Goal: Check status: Check status

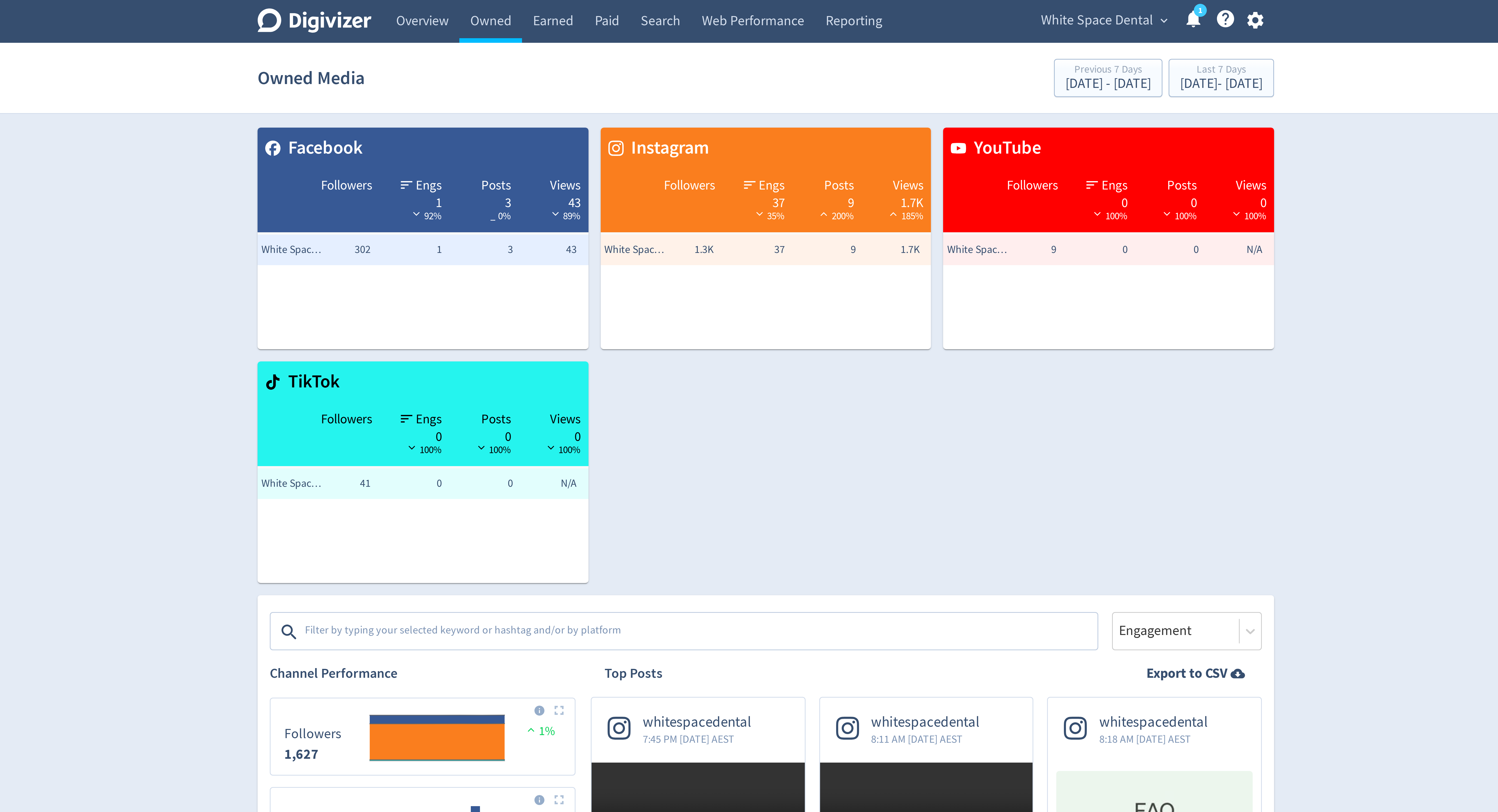
click at [875, 5] on span "White Space Dental" at bounding box center [859, 7] width 37 height 8
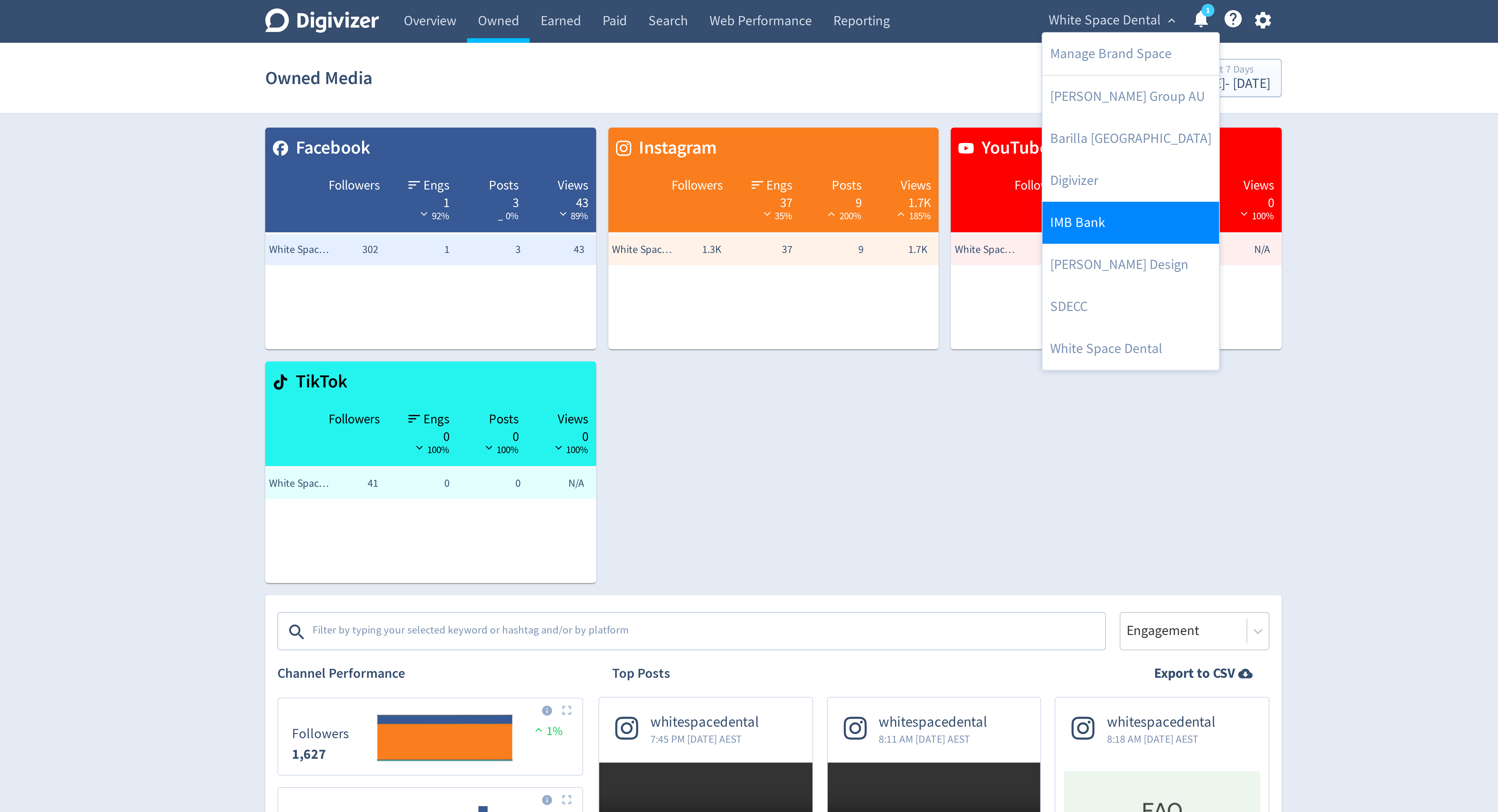
click at [855, 73] on link "IMB Bank" at bounding box center [868, 74] width 59 height 14
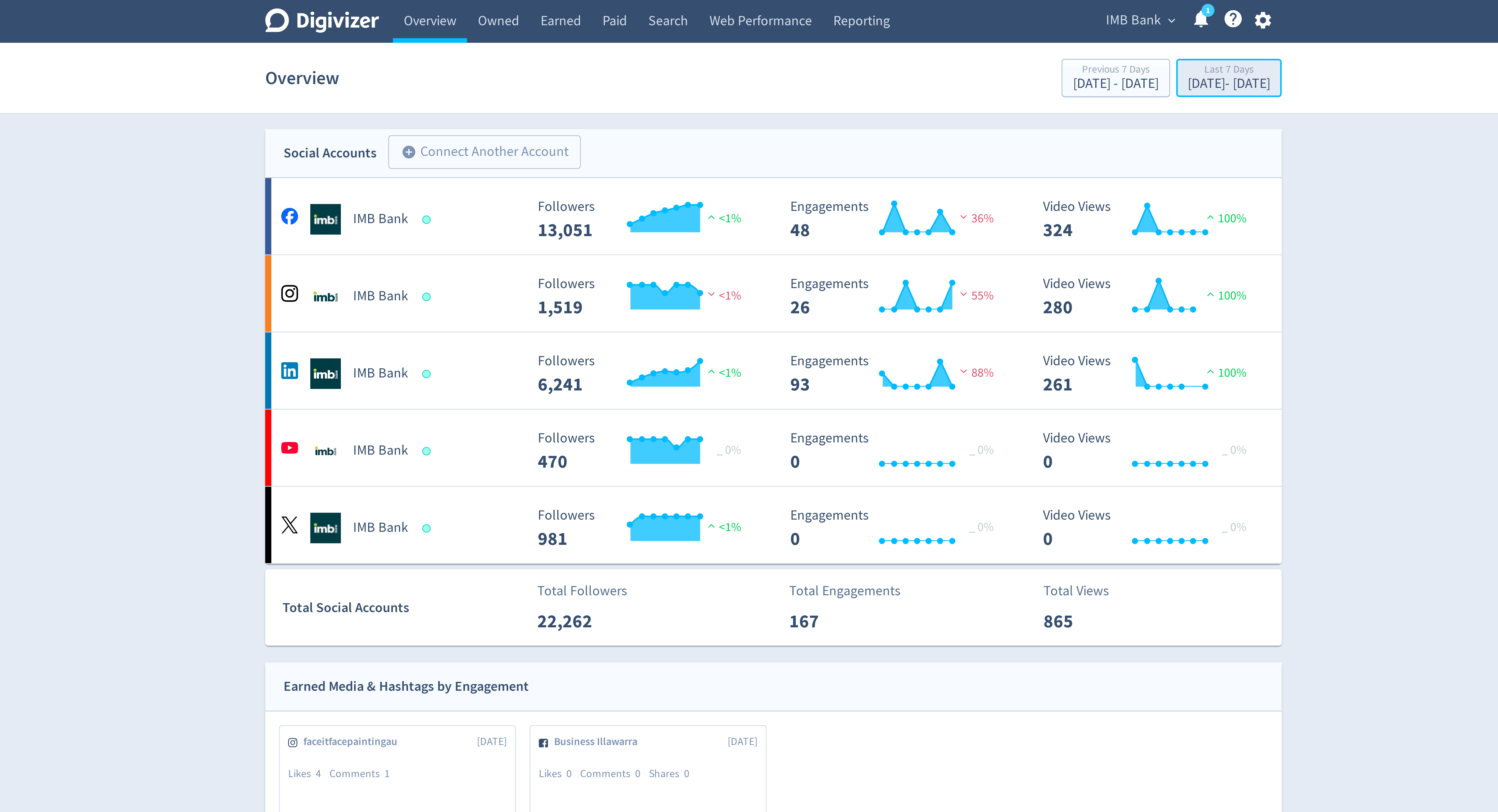
click at [887, 30] on div "[DATE] - [DATE]" at bounding box center [900, 28] width 27 height 5
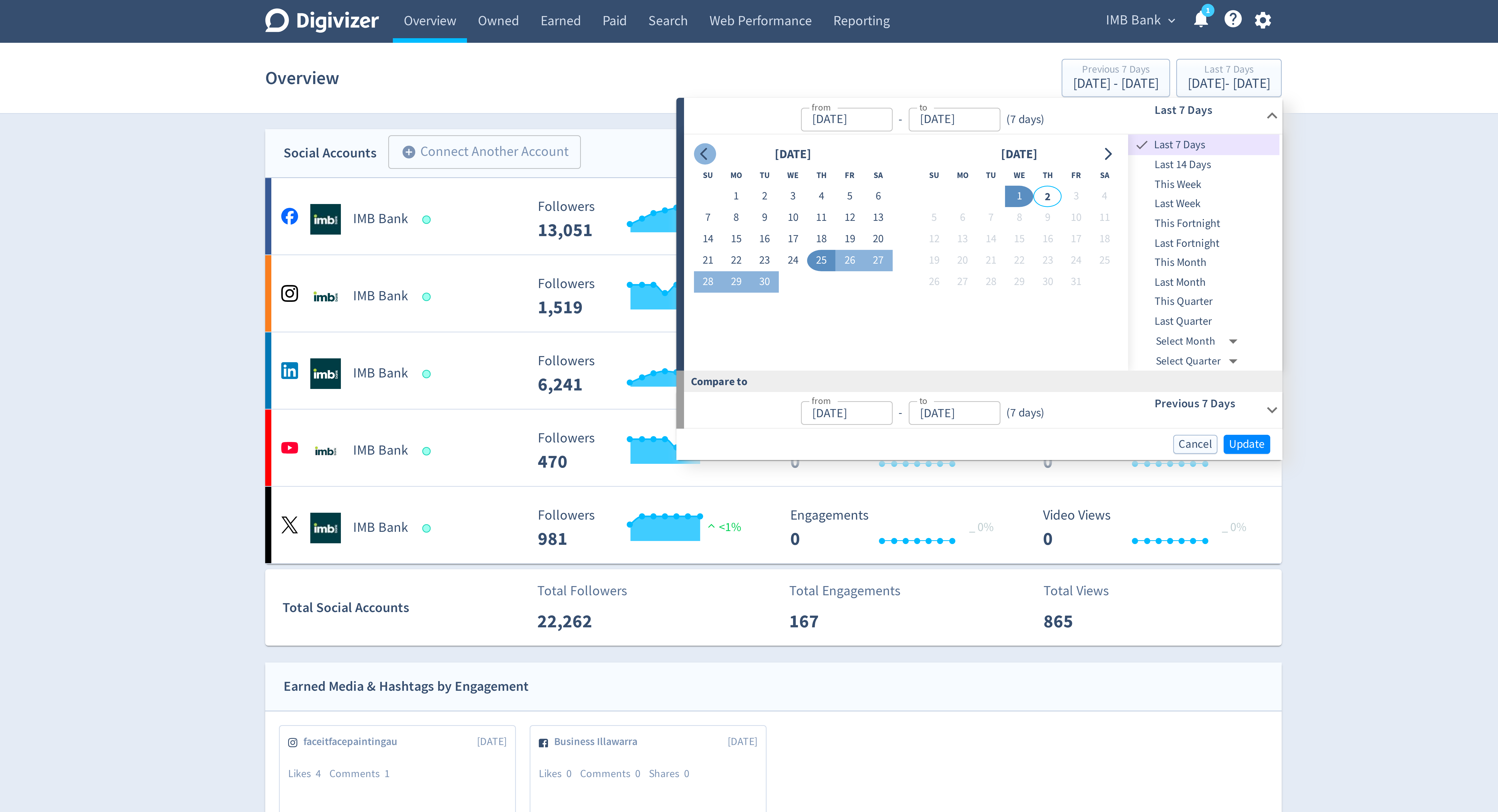
click at [727, 52] on icon "Go to previous month" at bounding box center [726, 51] width 4 height 4
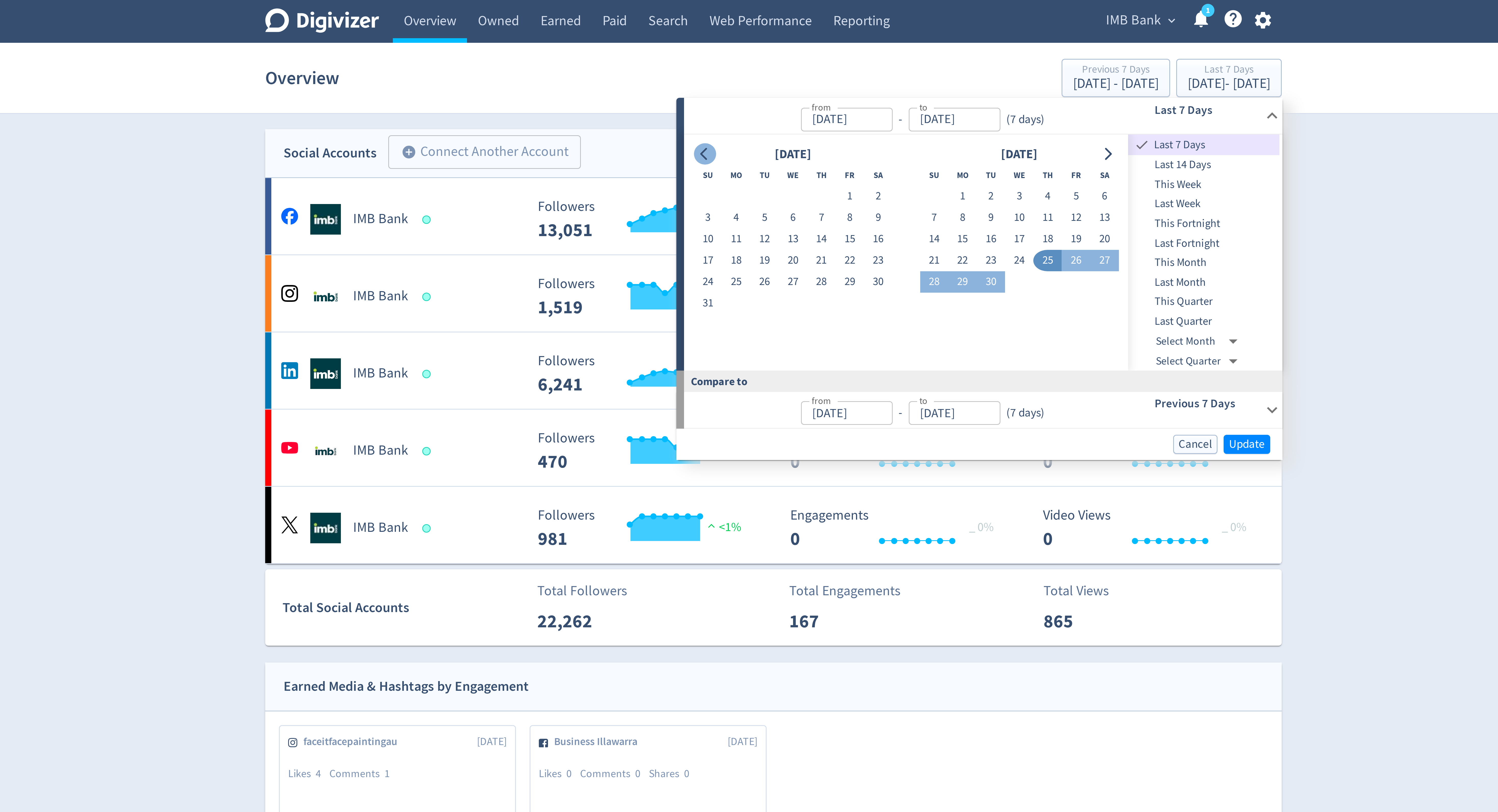
click at [727, 52] on icon "Go to previous month" at bounding box center [726, 51] width 4 height 4
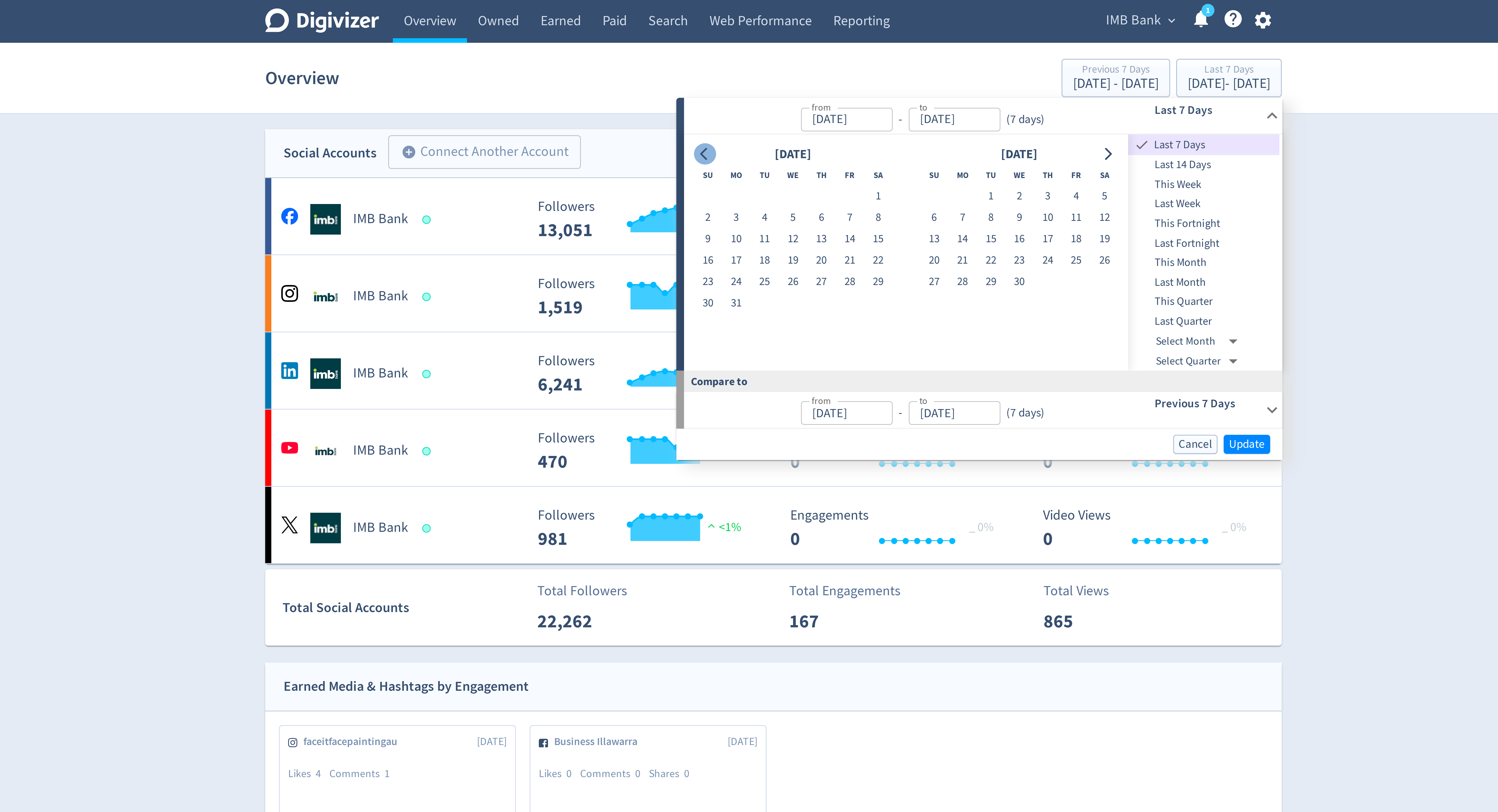
click at [727, 52] on icon "Go to previous month" at bounding box center [726, 51] width 4 height 4
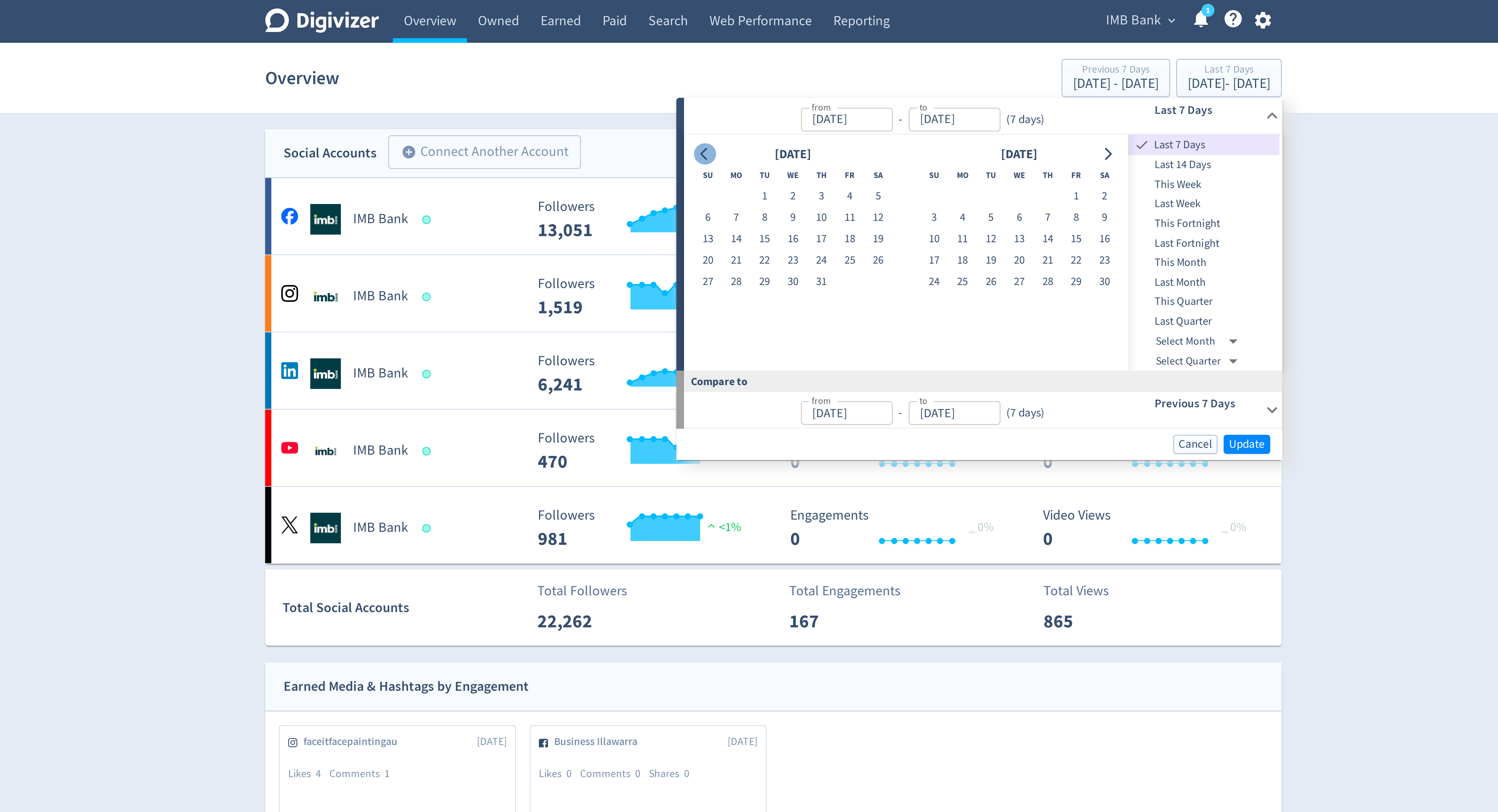
click at [727, 52] on icon "Go to previous month" at bounding box center [726, 51] width 4 height 4
click at [727, 51] on icon "Go to previous month" at bounding box center [726, 51] width 4 height 4
click at [764, 65] on button "1" at bounding box center [765, 65] width 9 height 7
type input "[DATE]"
click at [861, 51] on icon "Go to next month" at bounding box center [861, 51] width 2 height 4
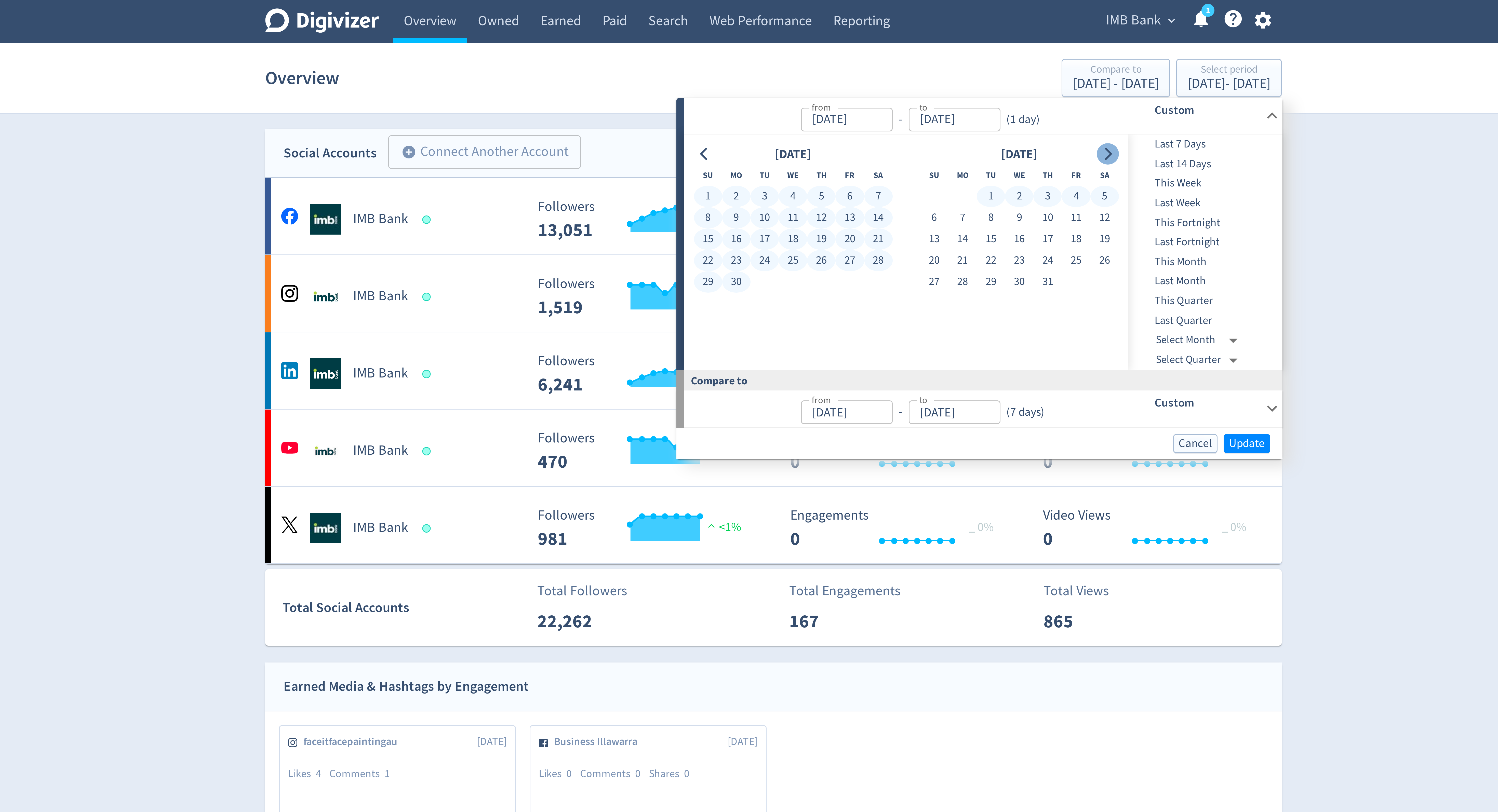
click at [861, 52] on icon "Go to next month" at bounding box center [860, 51] width 4 height 4
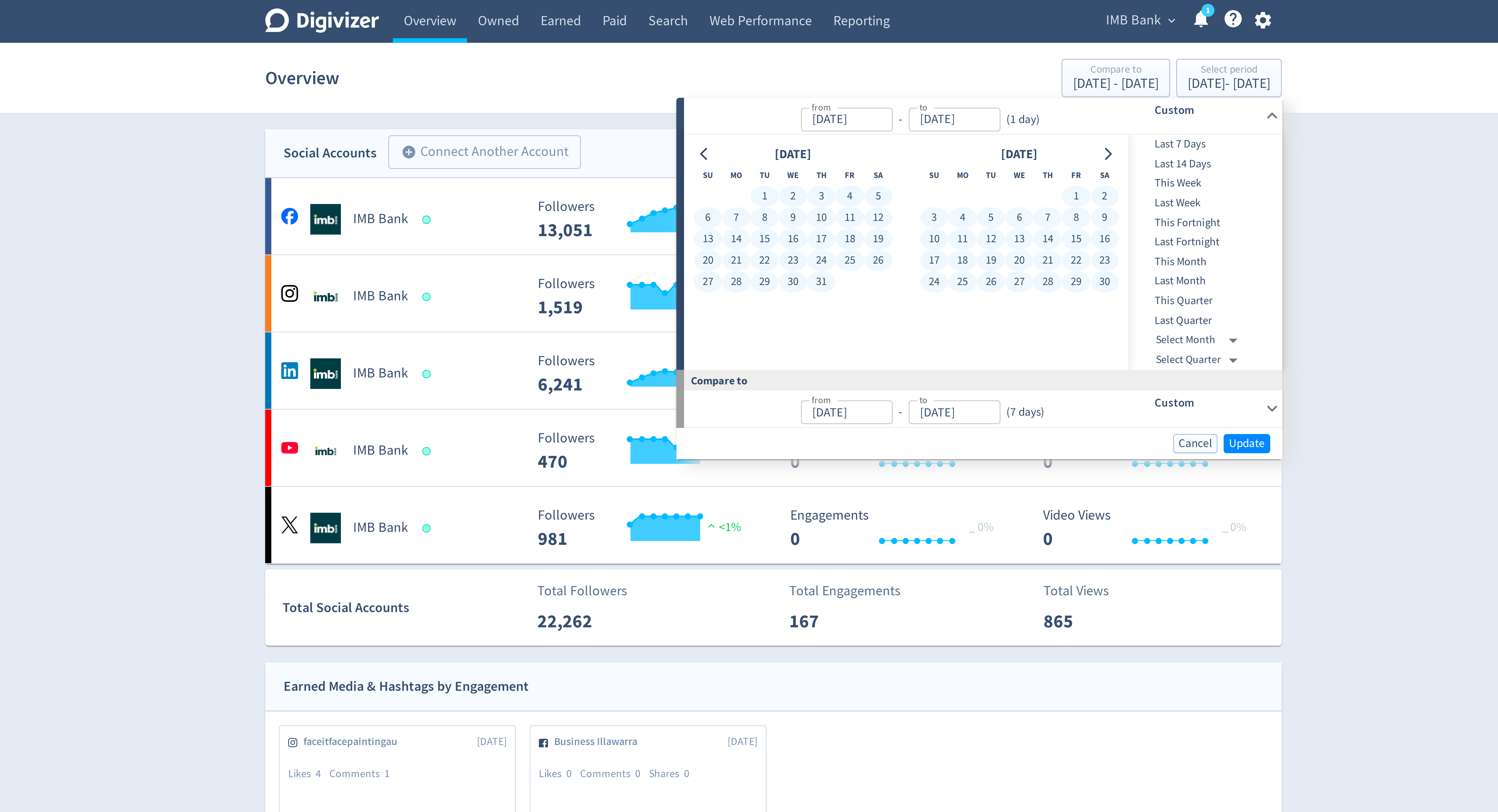
click at [858, 92] on button "30" at bounding box center [859, 94] width 9 height 7
type input "[DATE]"
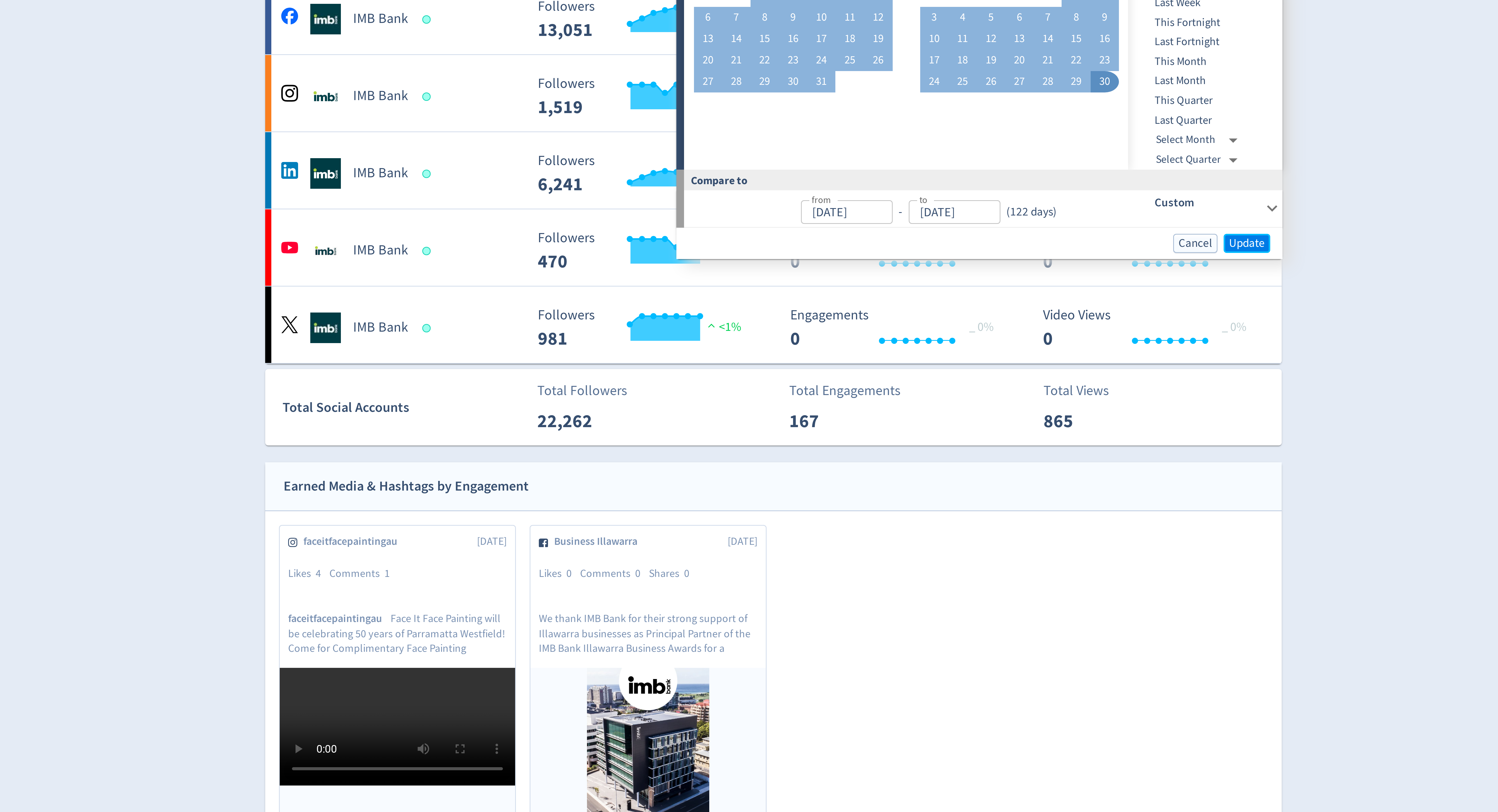
click at [908, 147] on span "Update" at bounding box center [907, 148] width 12 height 4
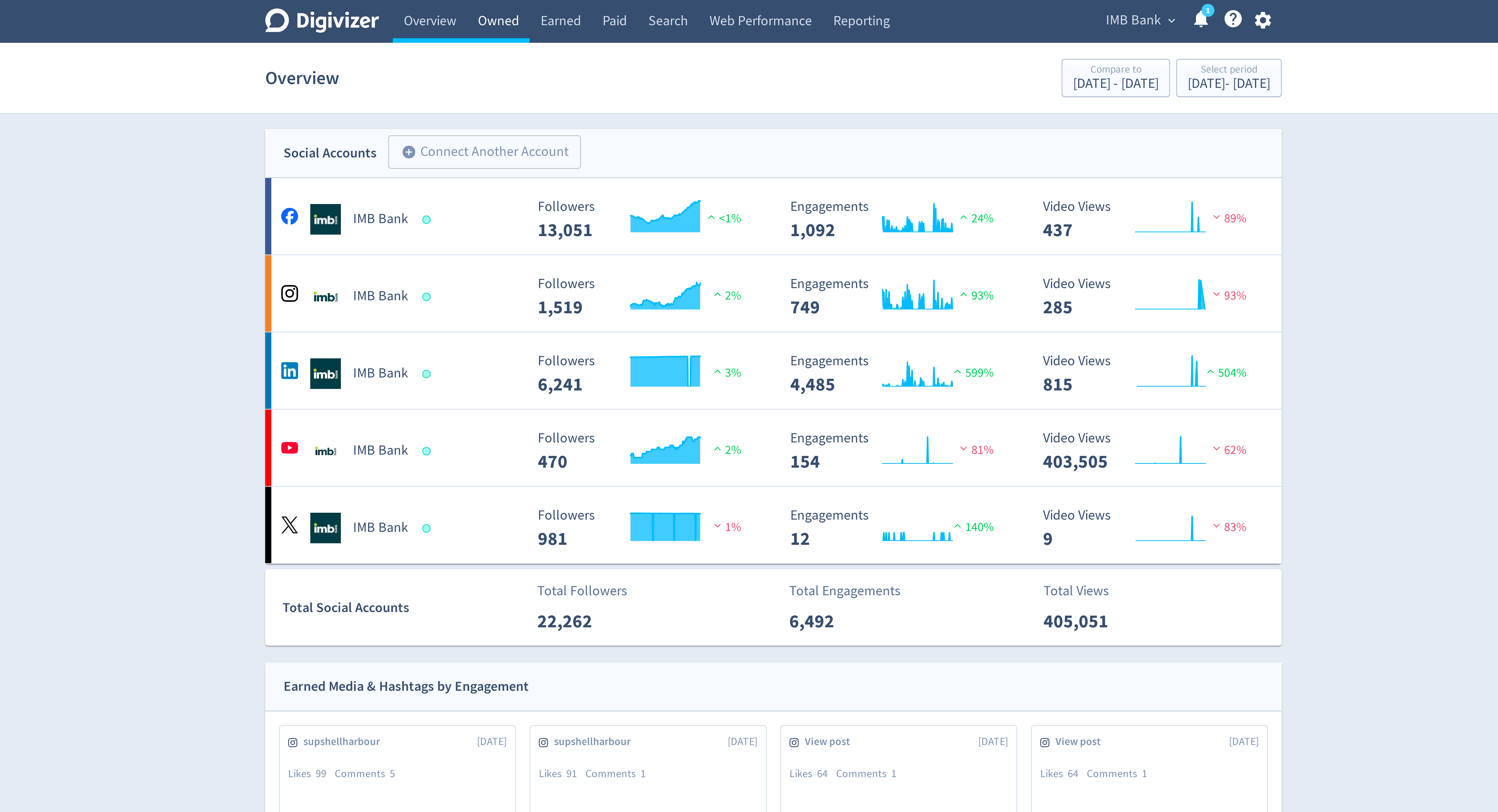
click at [661, 5] on link "Owned" at bounding box center [657, 7] width 21 height 15
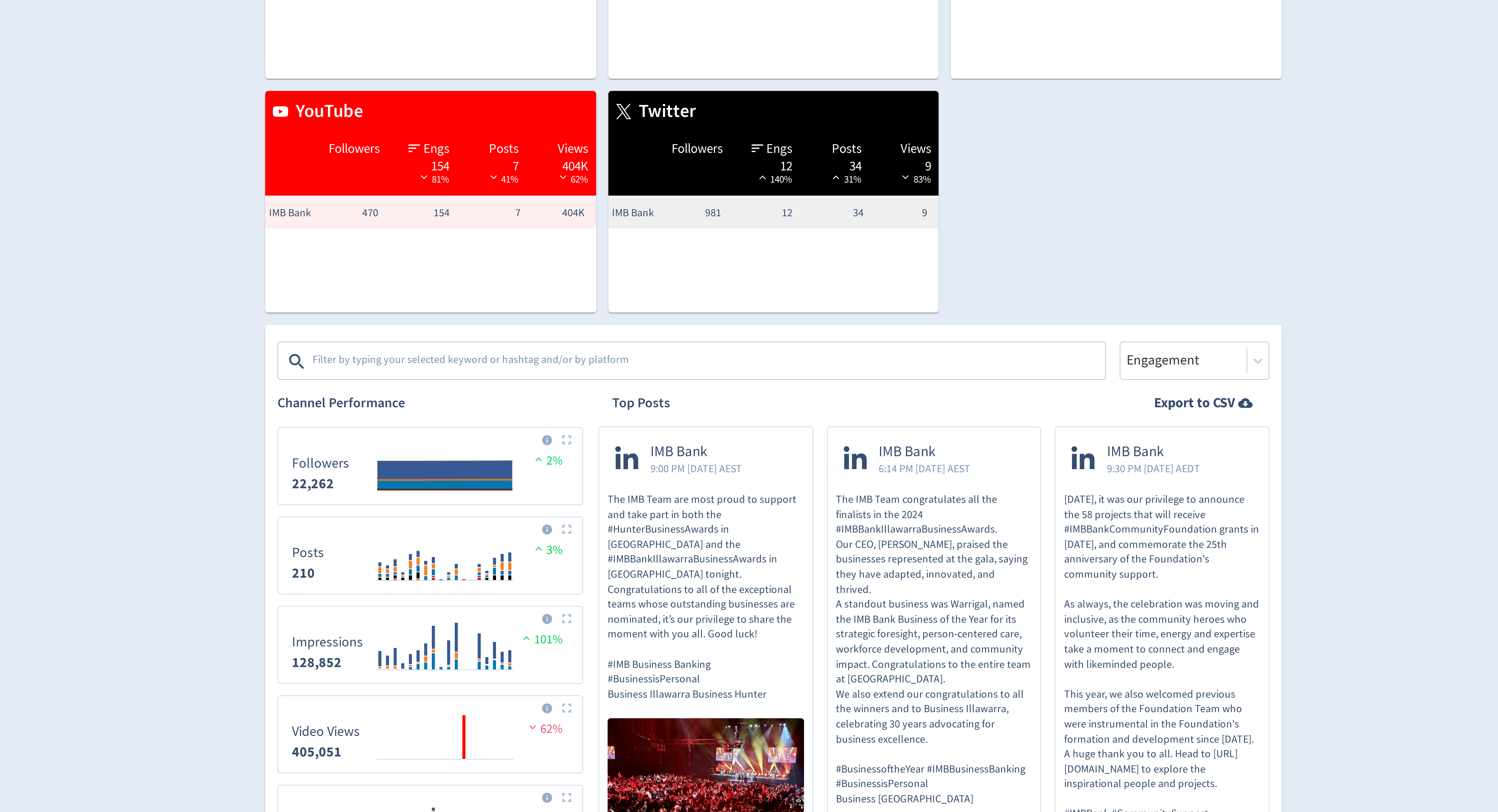
click at [665, 211] on textarea at bounding box center [727, 211] width 264 height 10
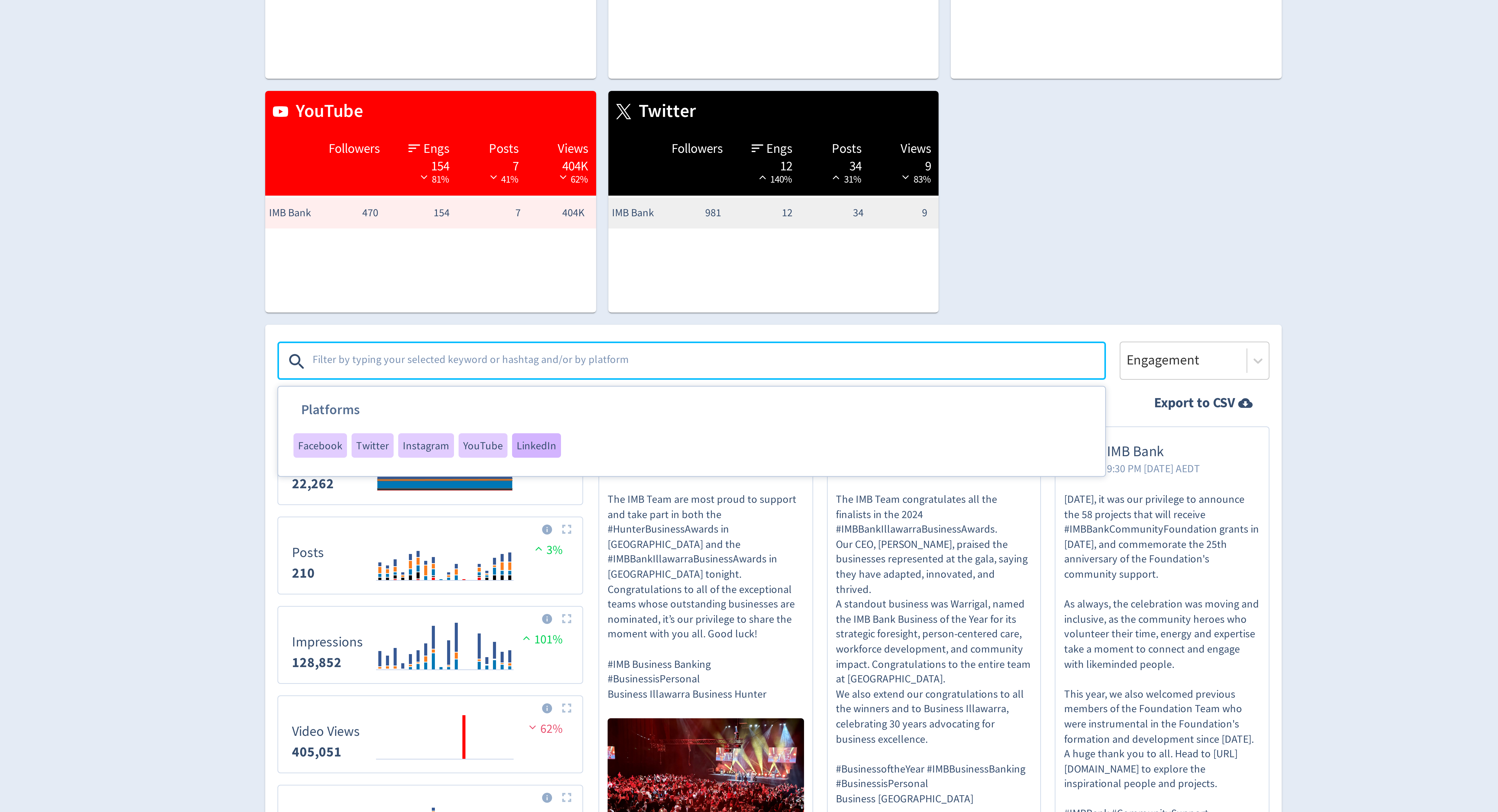
click at [664, 241] on span "LinkedIn" at bounding box center [670, 238] width 13 height 3
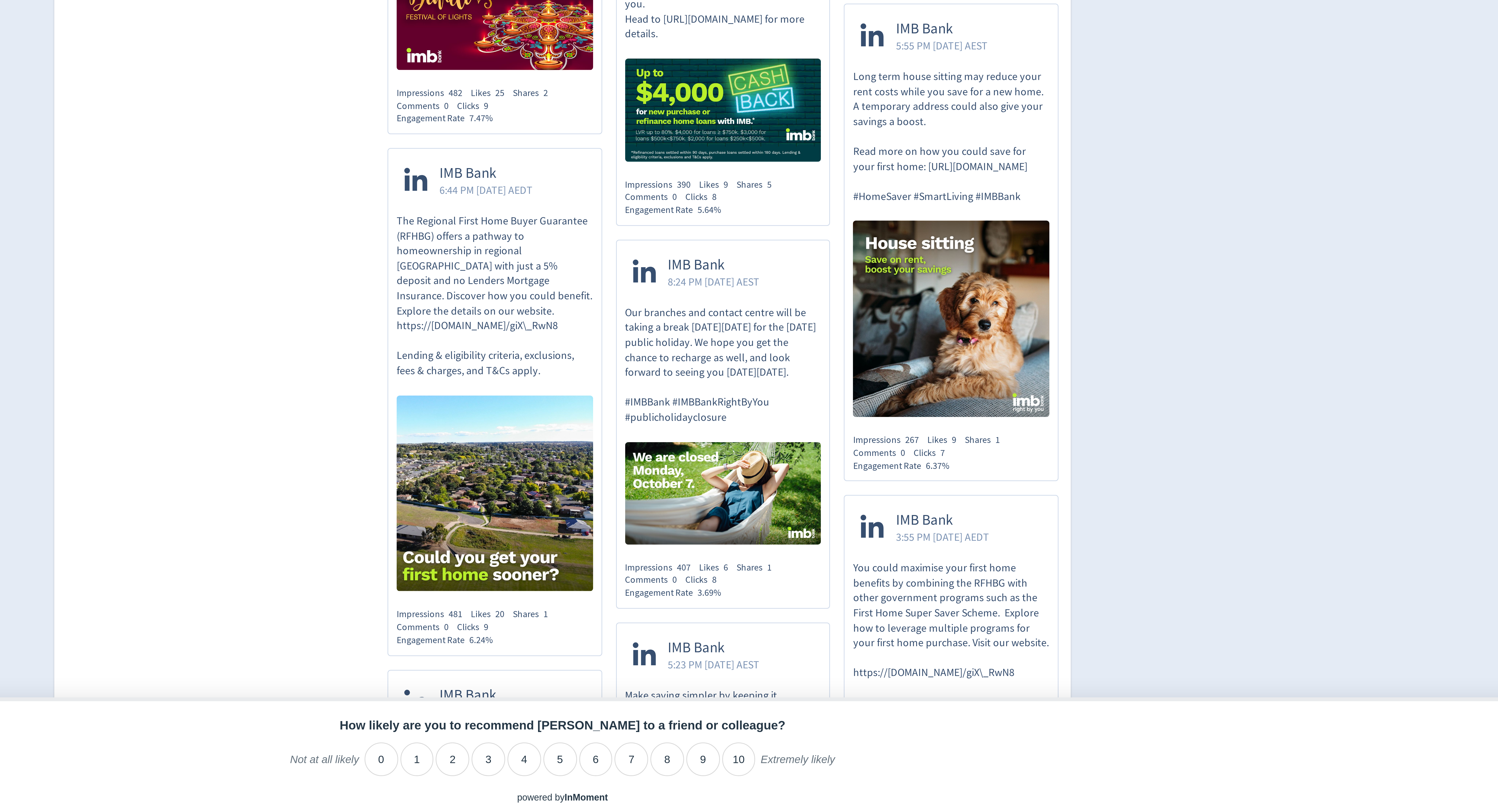
scroll to position [1644, 0]
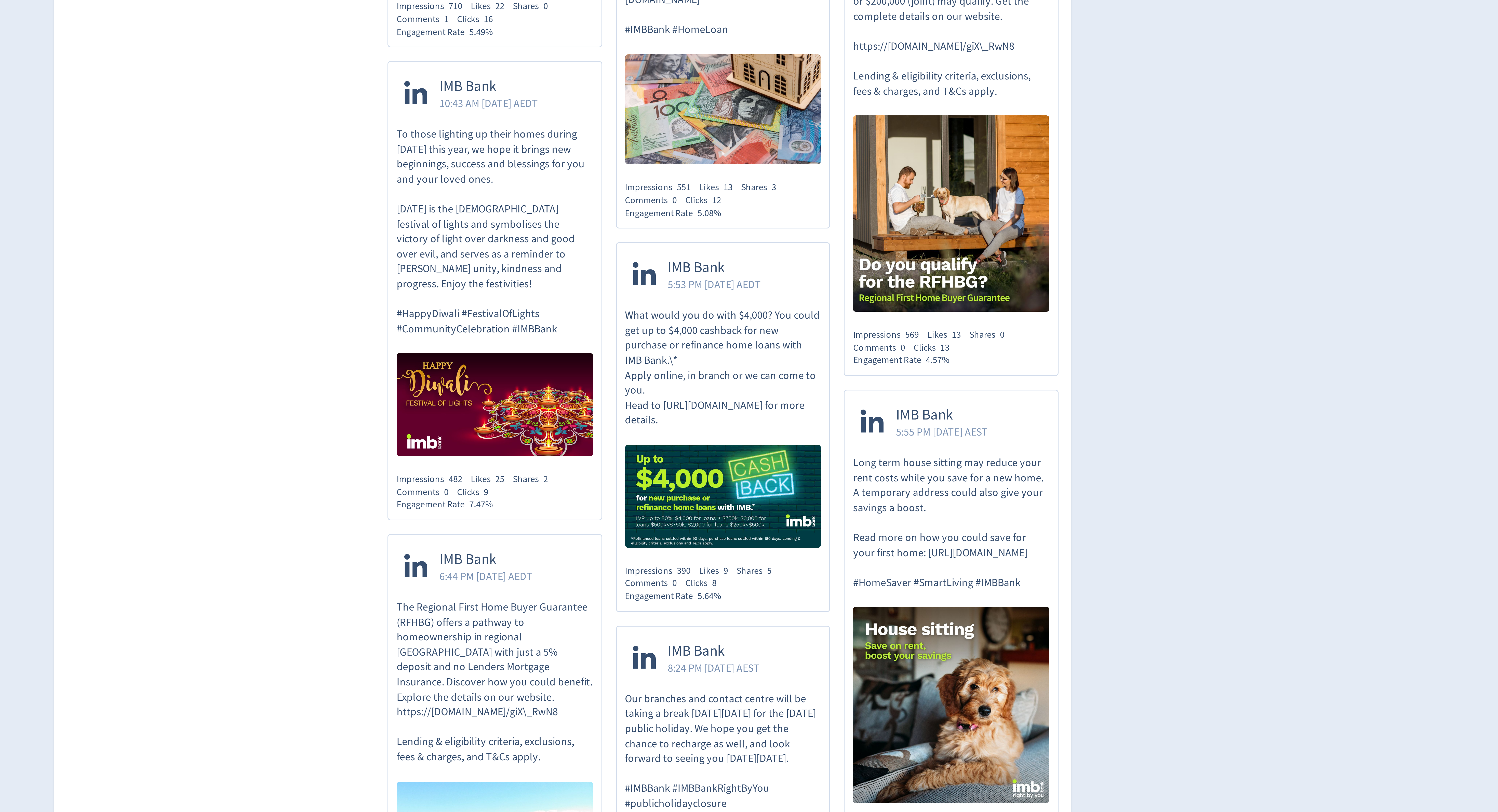
click at [805, 519] on p "What would you do with $4,000? You could get up to $4,000 cashback for new purc…" at bounding box center [802, 536] width 66 height 40
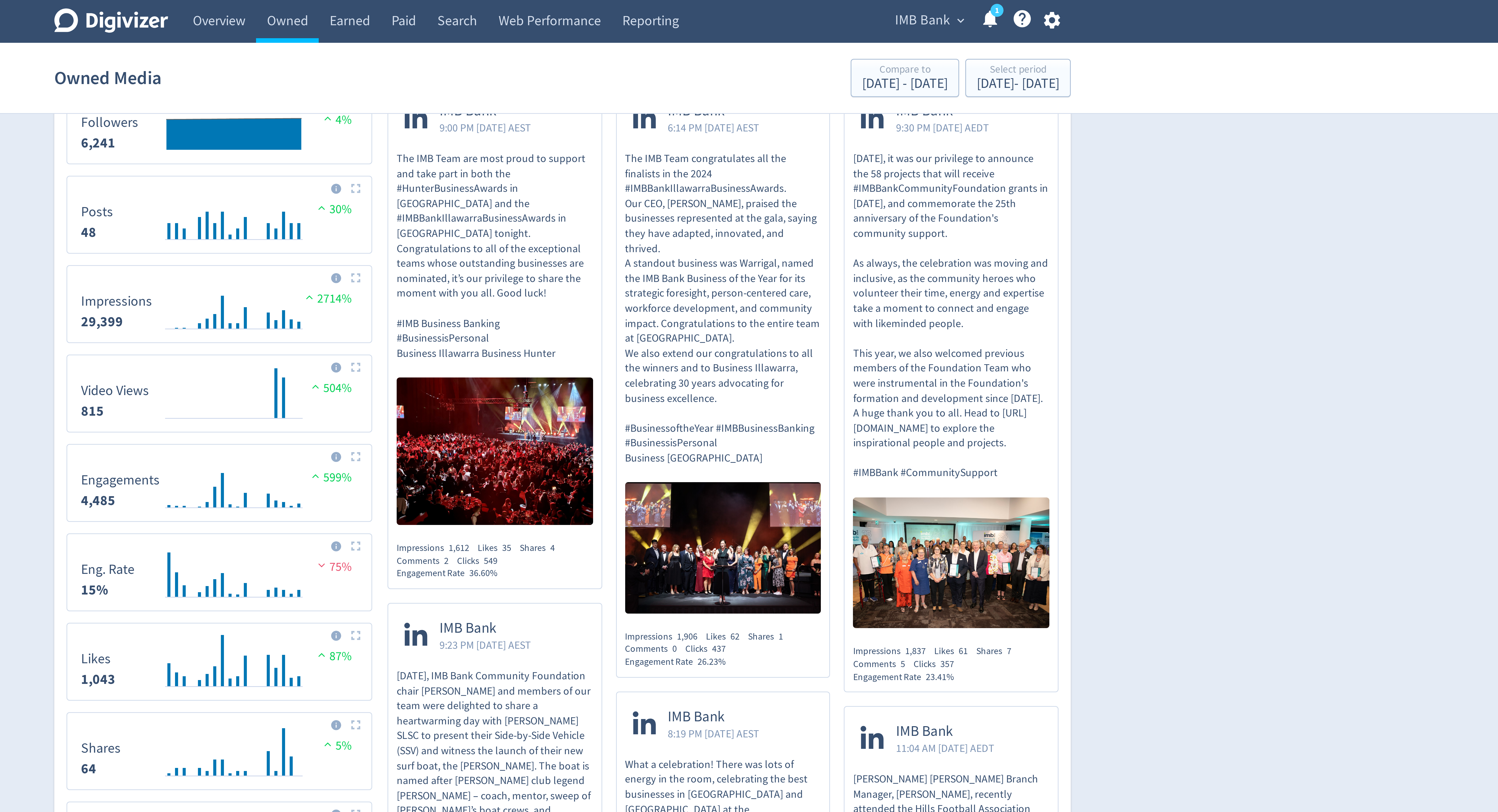
scroll to position [0, 0]
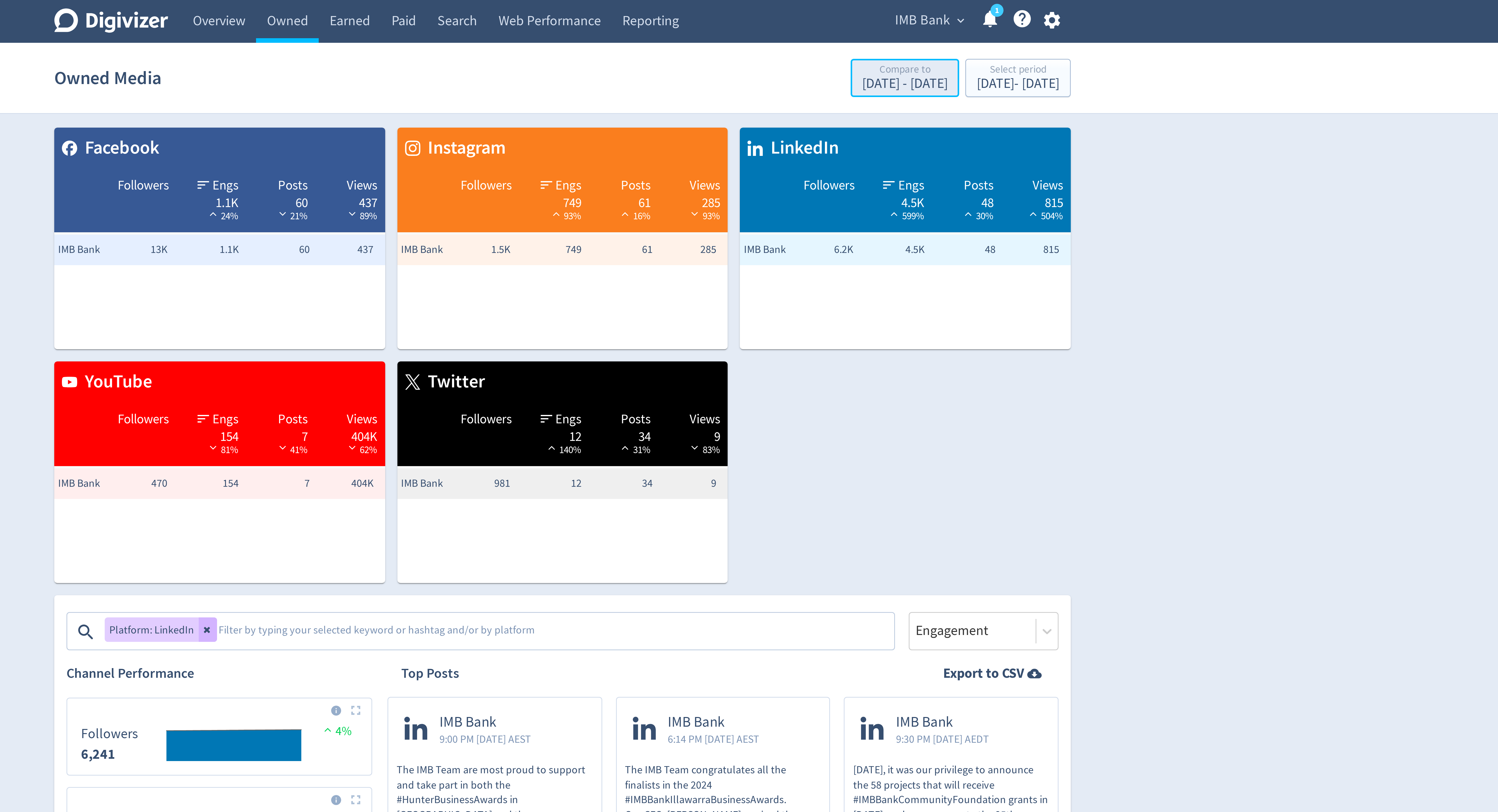
click at [849, 27] on div "[DATE] - [DATE]" at bounding box center [863, 28] width 28 height 5
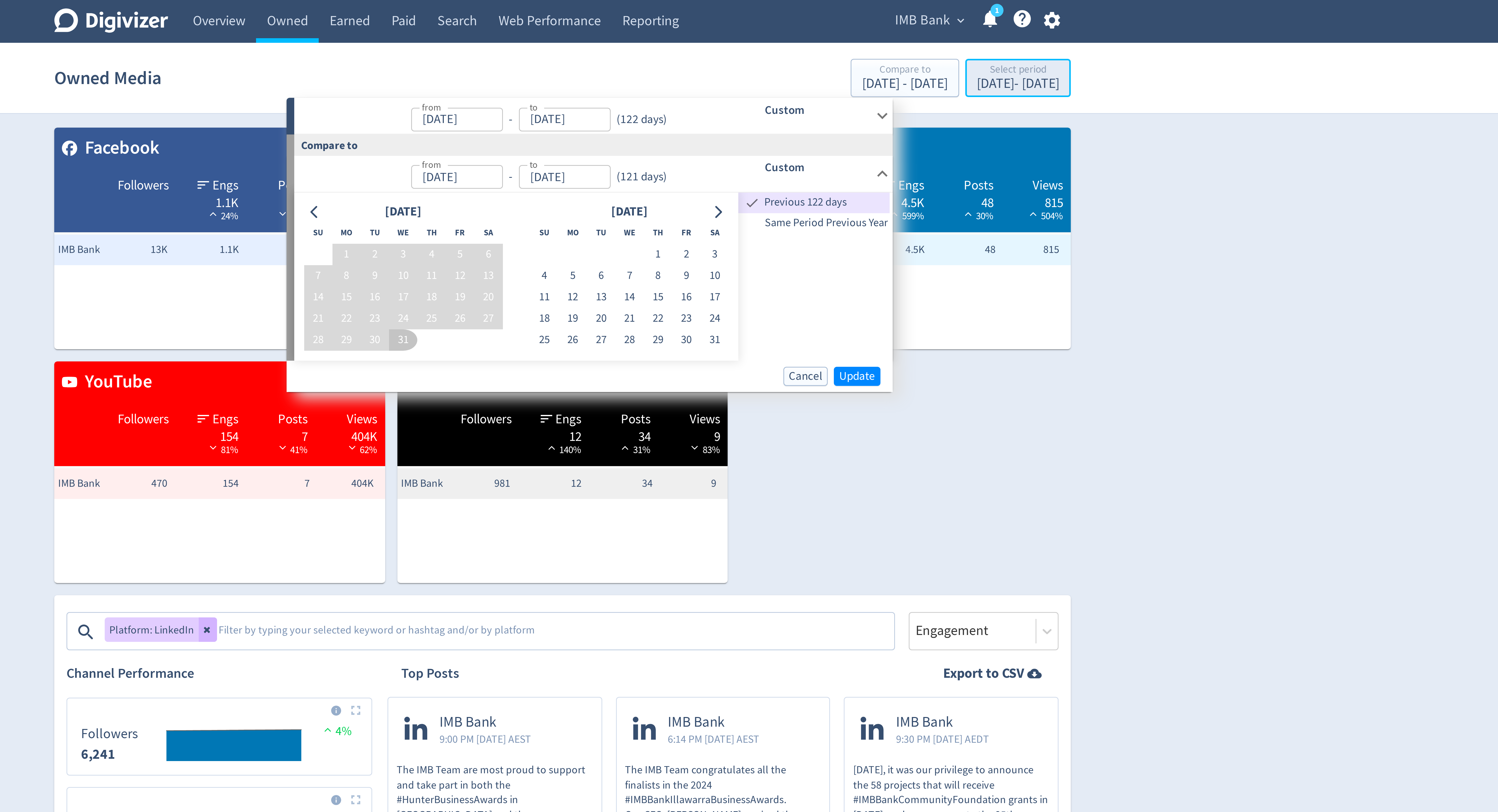
click at [887, 27] on div "[DATE] - [DATE]" at bounding box center [900, 28] width 27 height 5
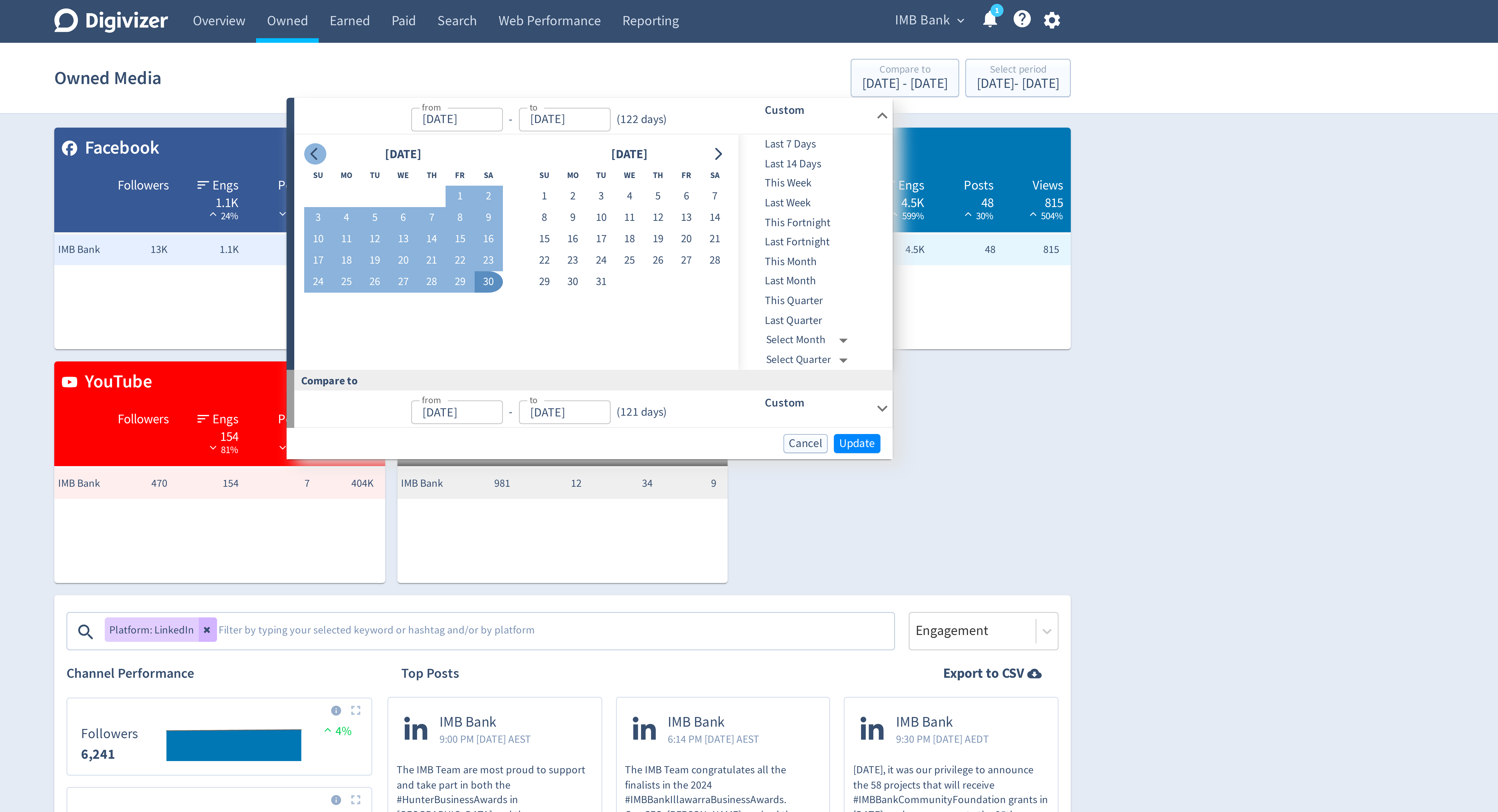
click at [669, 52] on button "Go to previous month" at bounding box center [666, 51] width 8 height 7
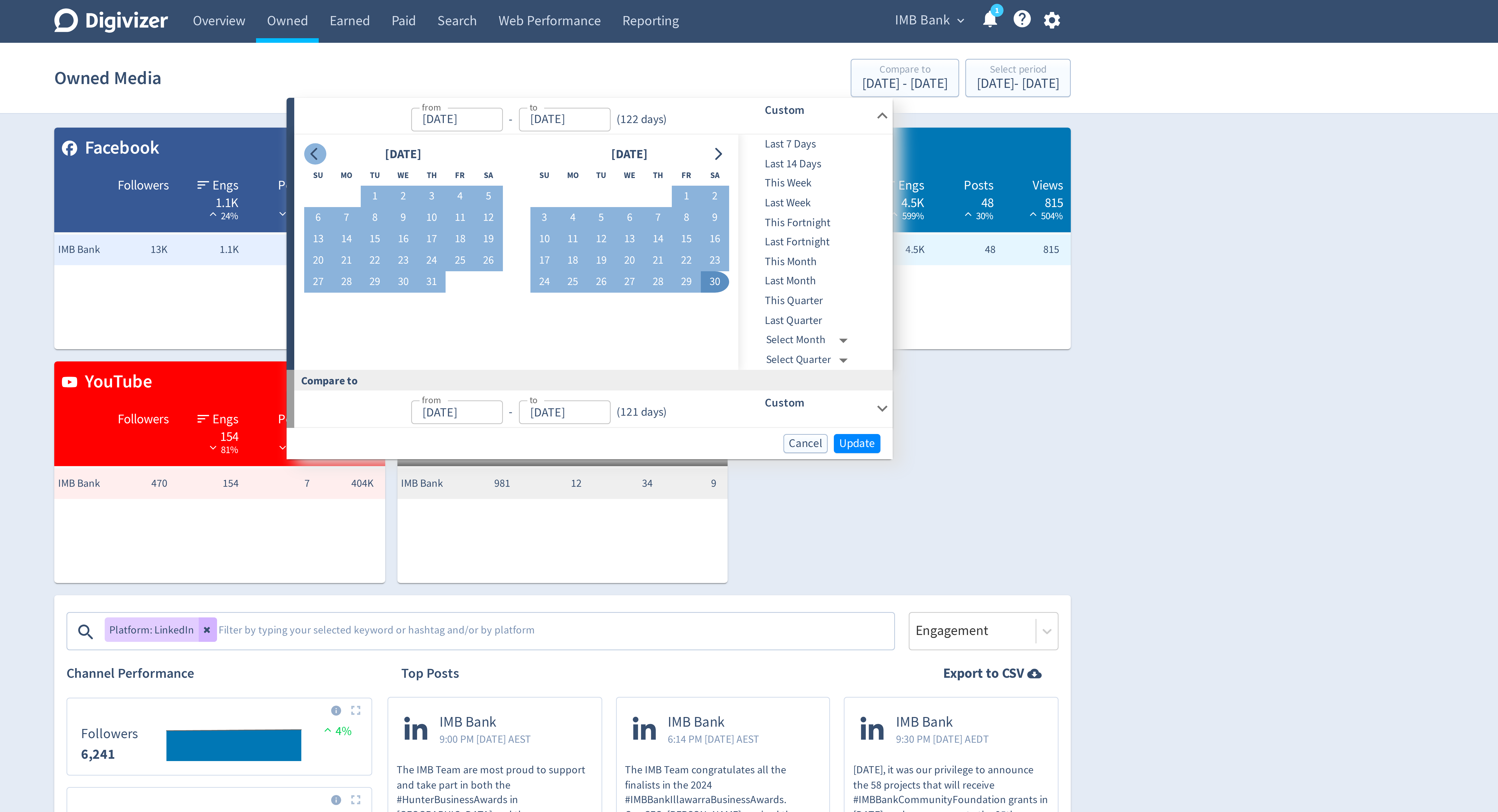
click at [669, 52] on button "Go to previous month" at bounding box center [666, 51] width 8 height 7
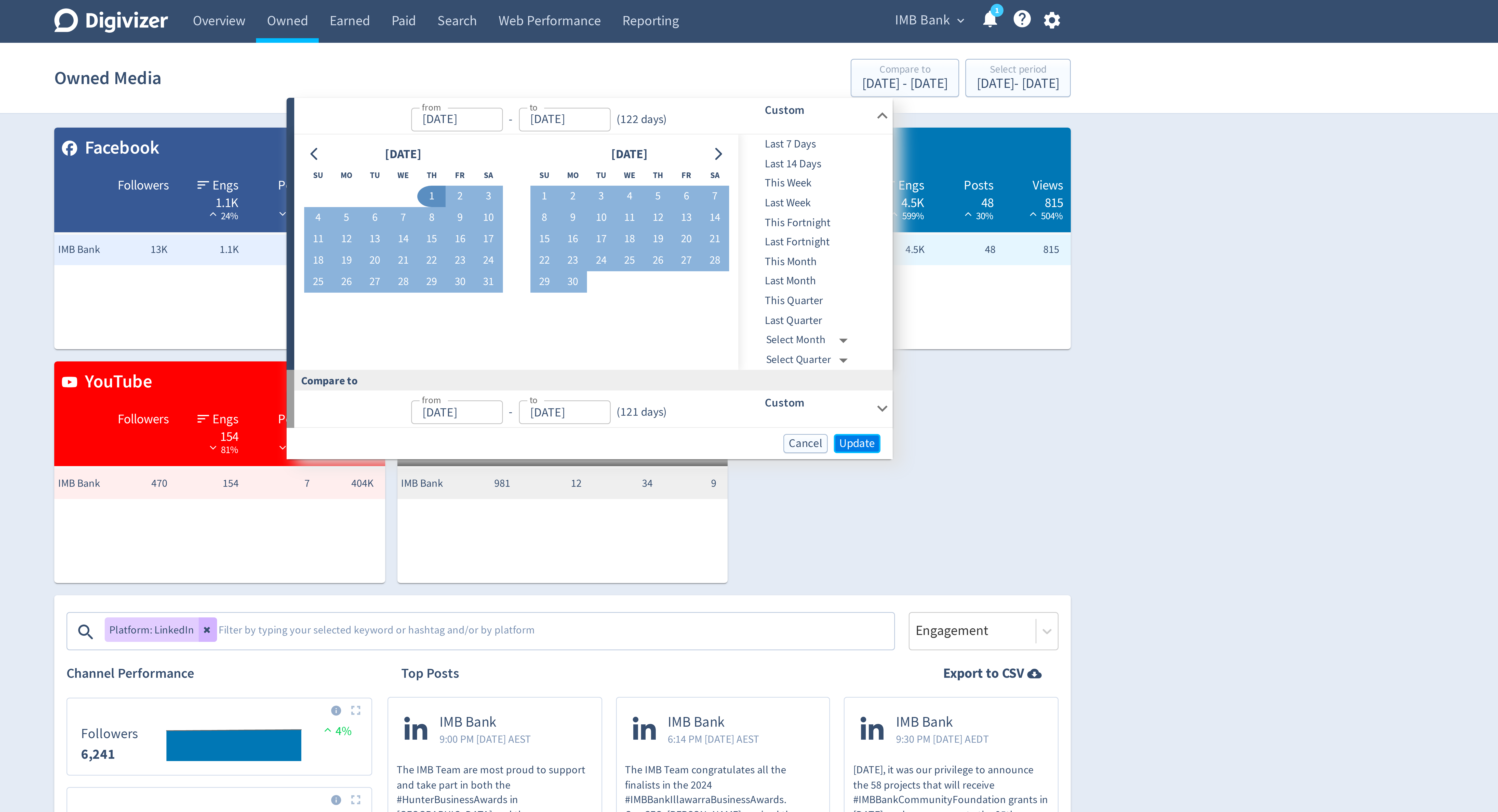
click at [848, 148] on span "Update" at bounding box center [847, 148] width 12 height 4
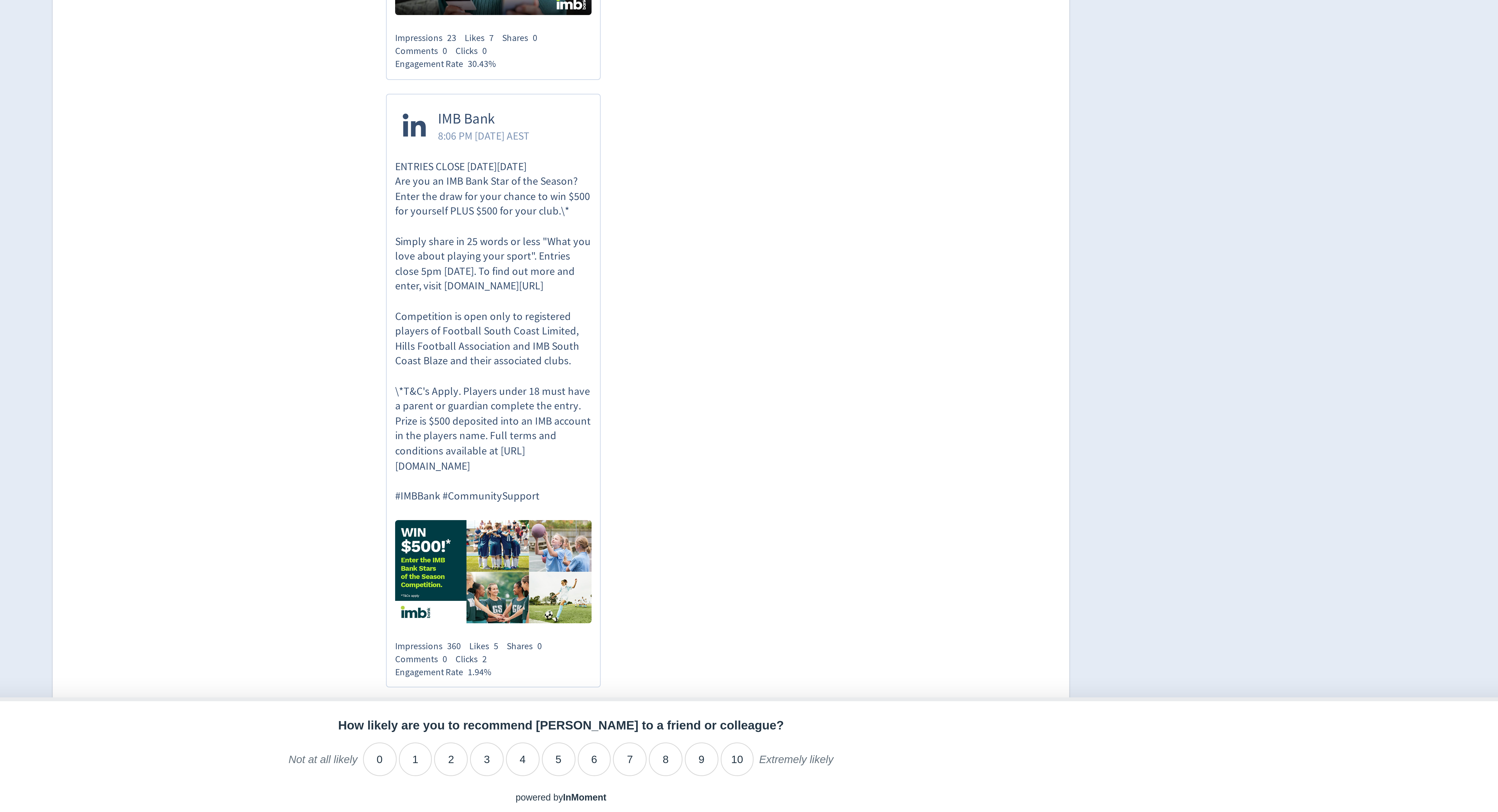
scroll to position [2739, 0]
